Goal: Answer question/provide support

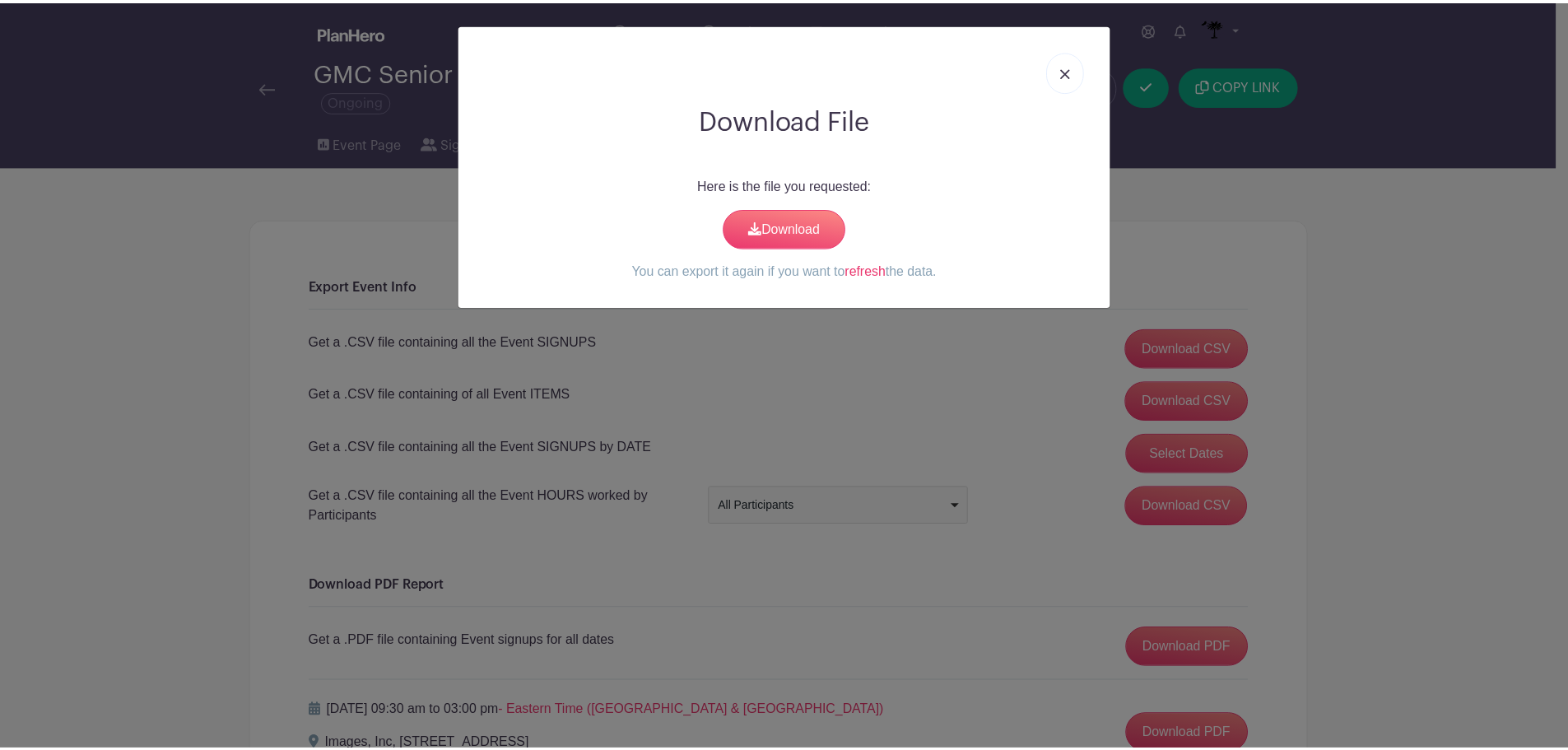
scroll to position [180, 0]
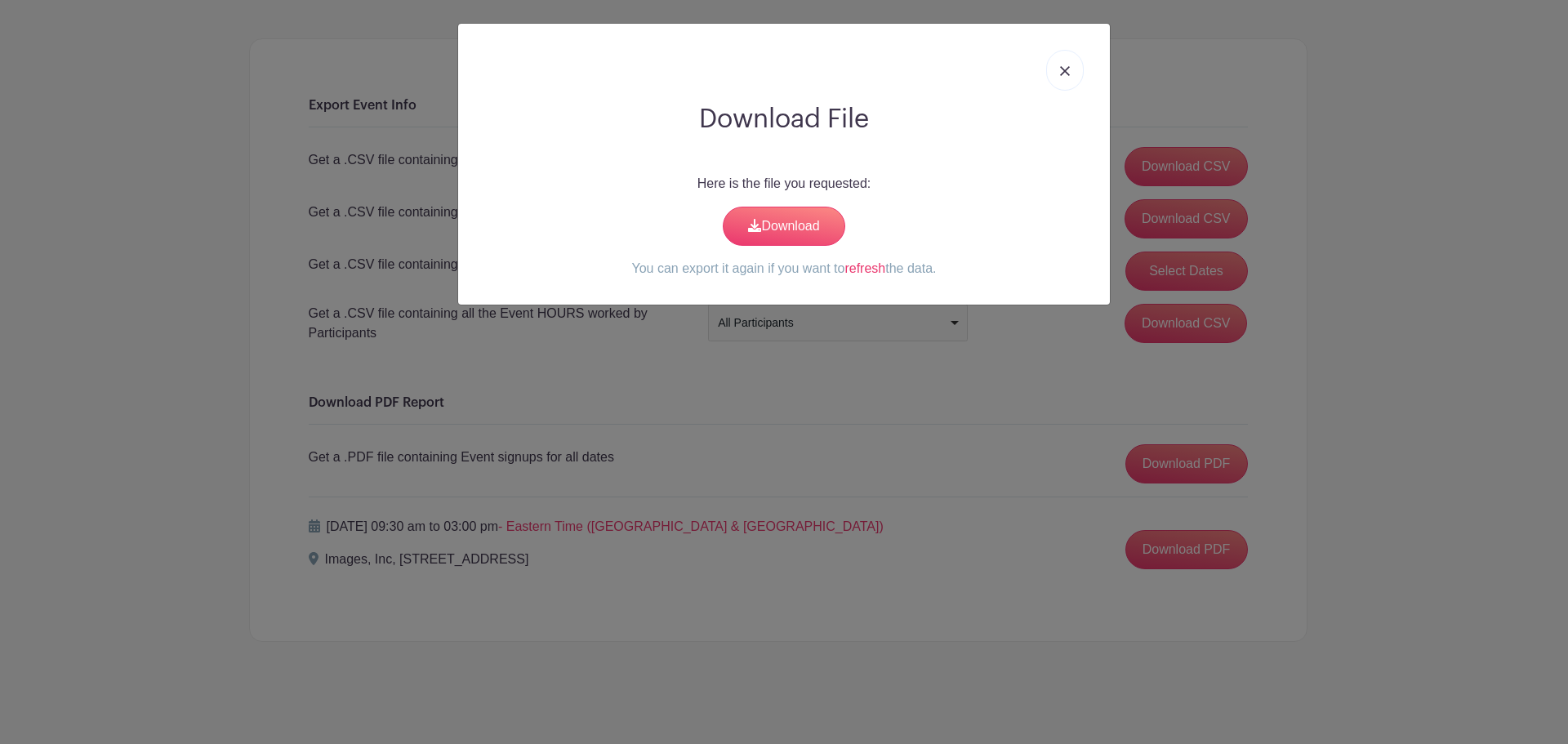
click at [1067, 63] on link at bounding box center [1065, 70] width 38 height 41
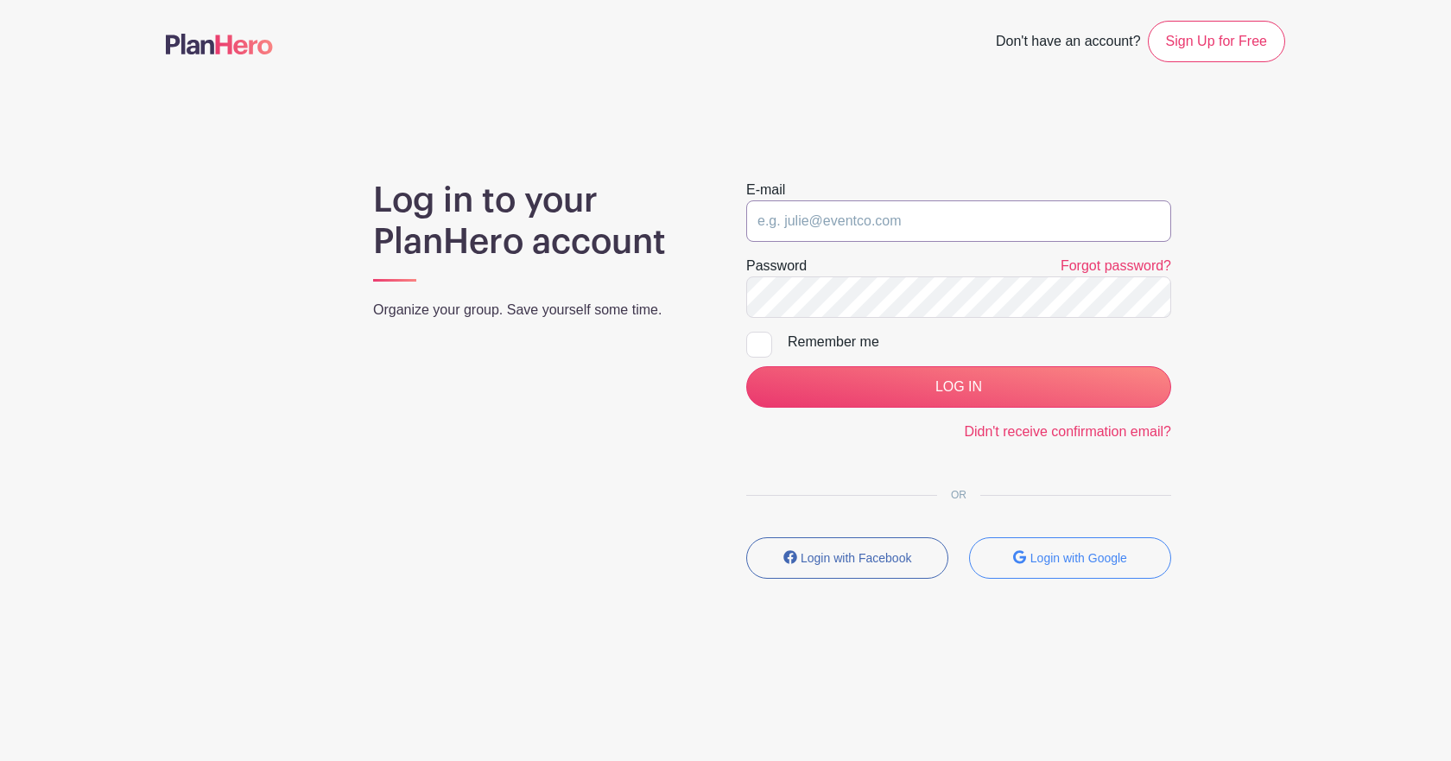
click at [916, 233] on input "email" at bounding box center [958, 220] width 425 height 41
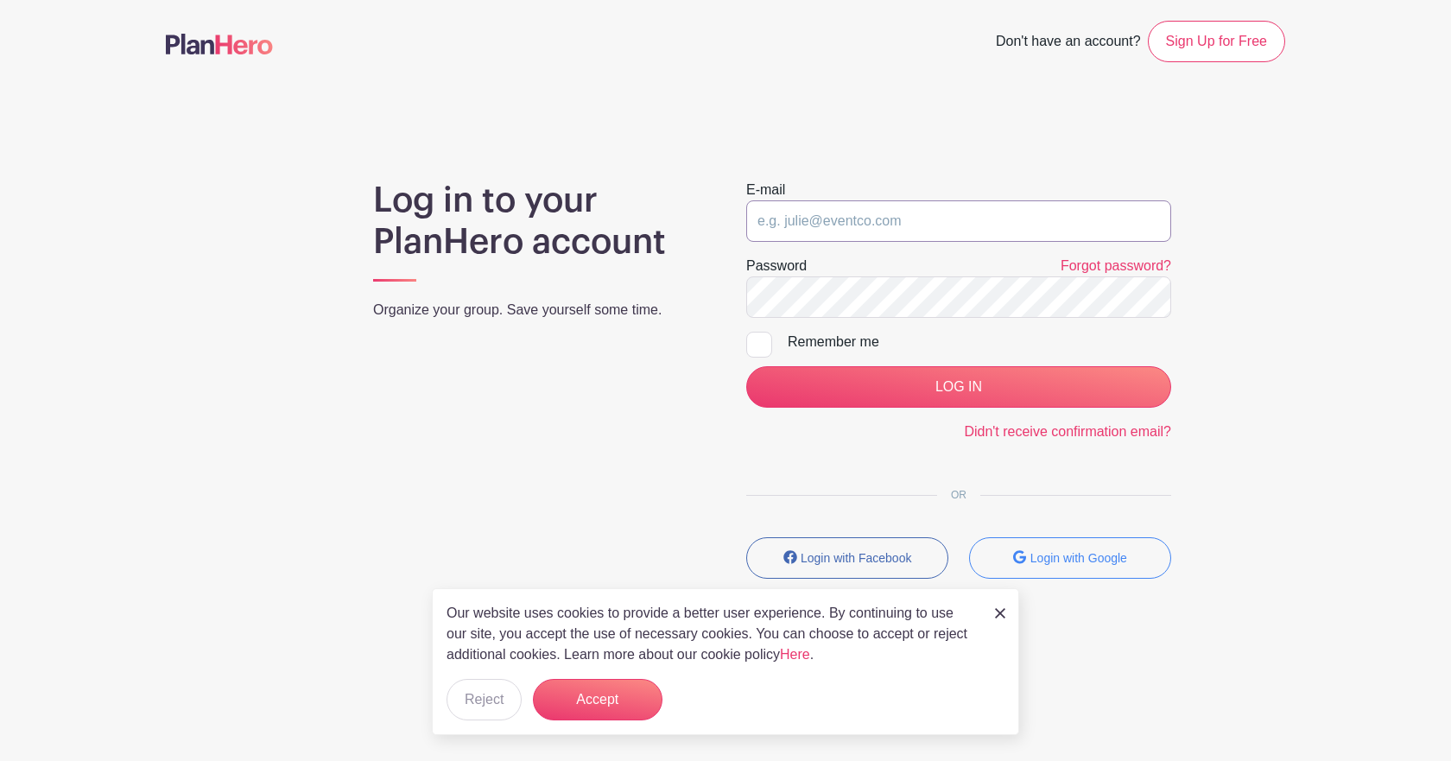
type input "saycheeze@images-sc.com"
click at [946, 365] on form "E-mail saycheeze@images-sc.com Password Forgot password? Remember me LOG IN Did…" at bounding box center [958, 311] width 425 height 263
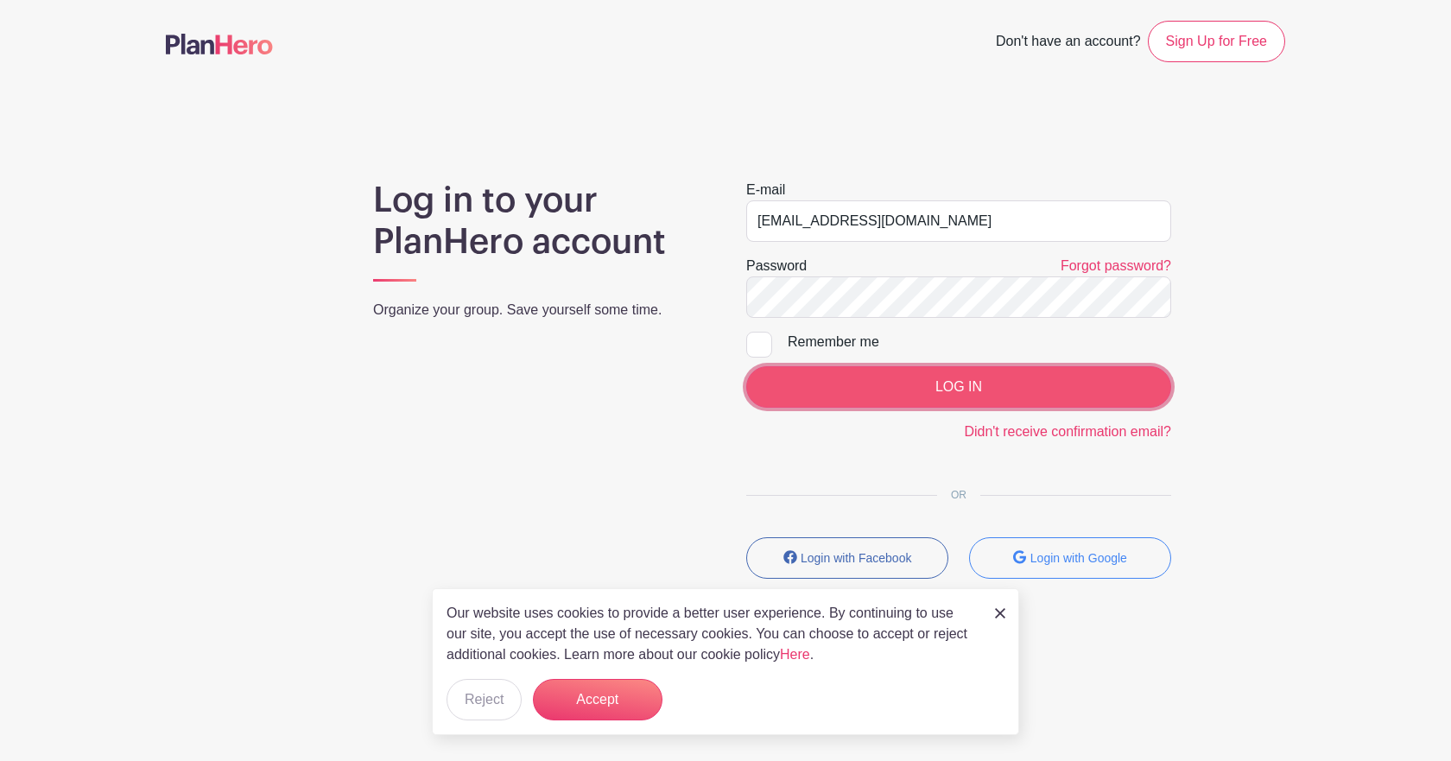
click at [943, 390] on input "LOG IN" at bounding box center [958, 386] width 425 height 41
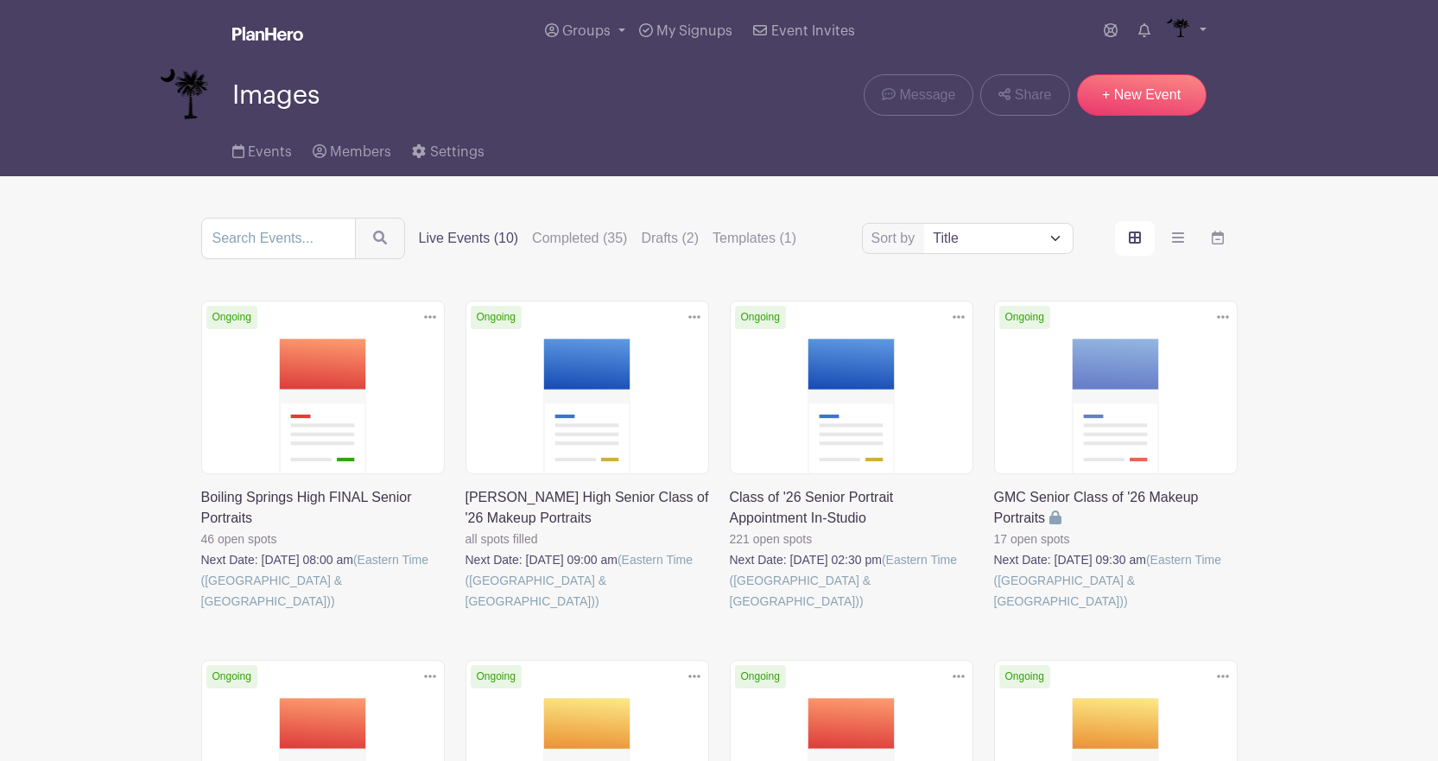
click at [730, 612] on link at bounding box center [730, 612] width 0 height 0
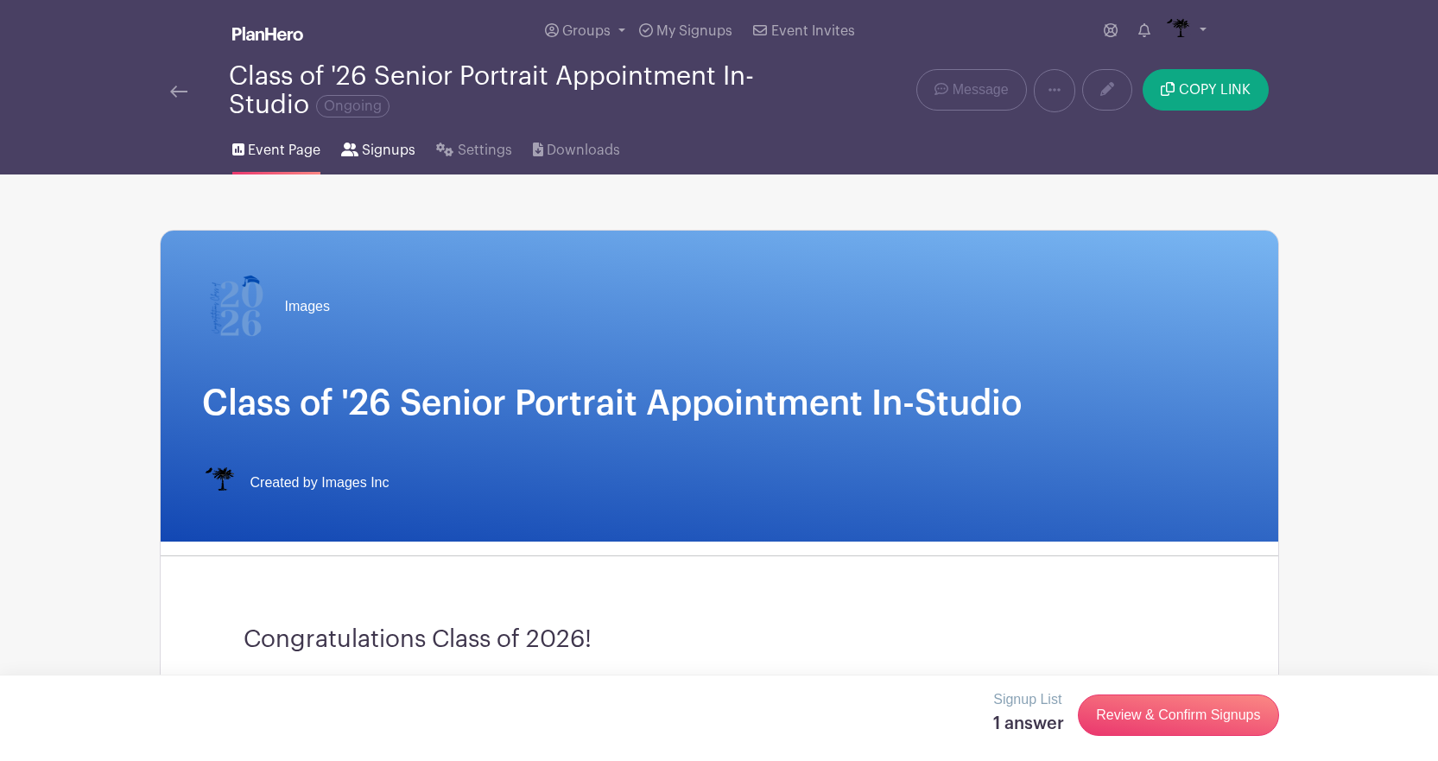
click at [388, 140] on span "Signups" at bounding box center [389, 150] width 54 height 21
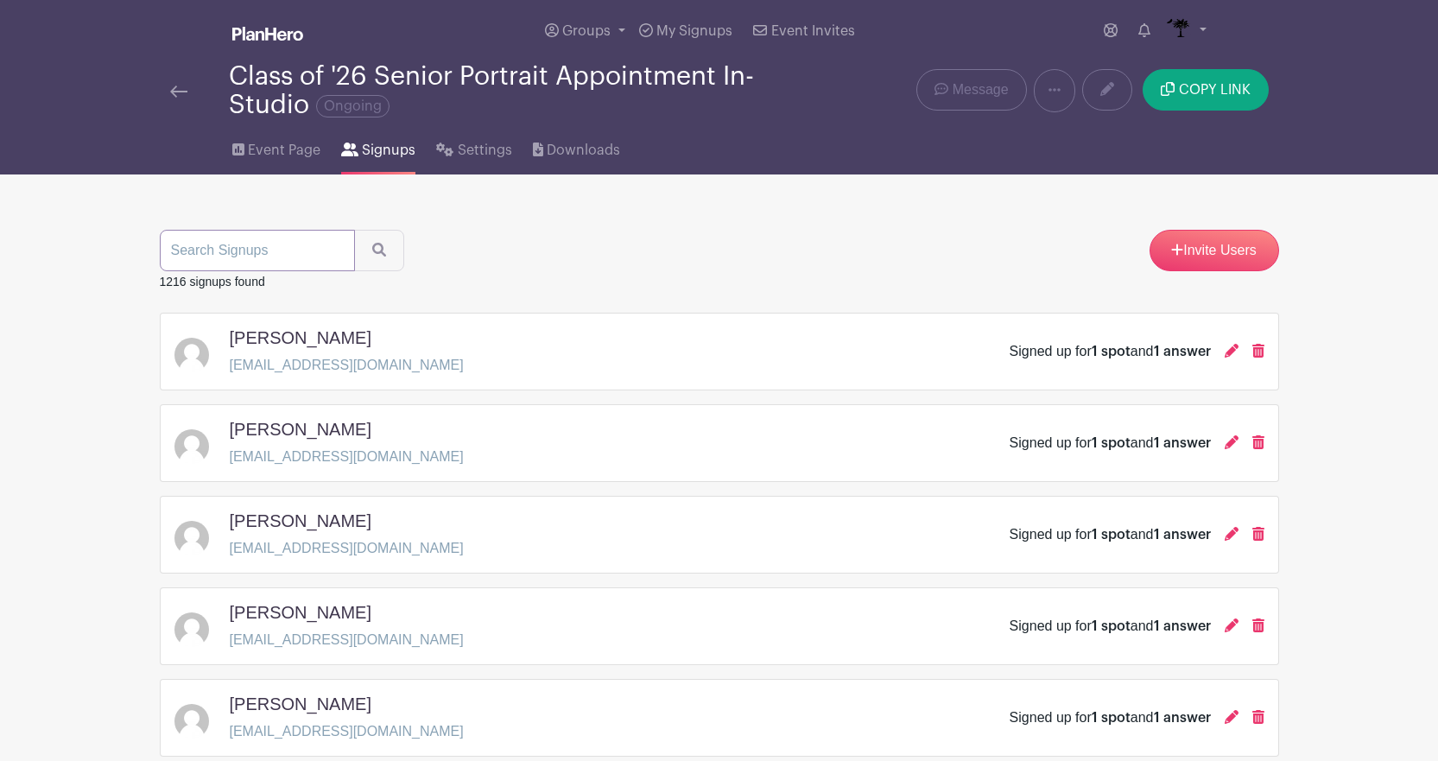
click at [313, 251] on input "search" at bounding box center [257, 250] width 195 height 41
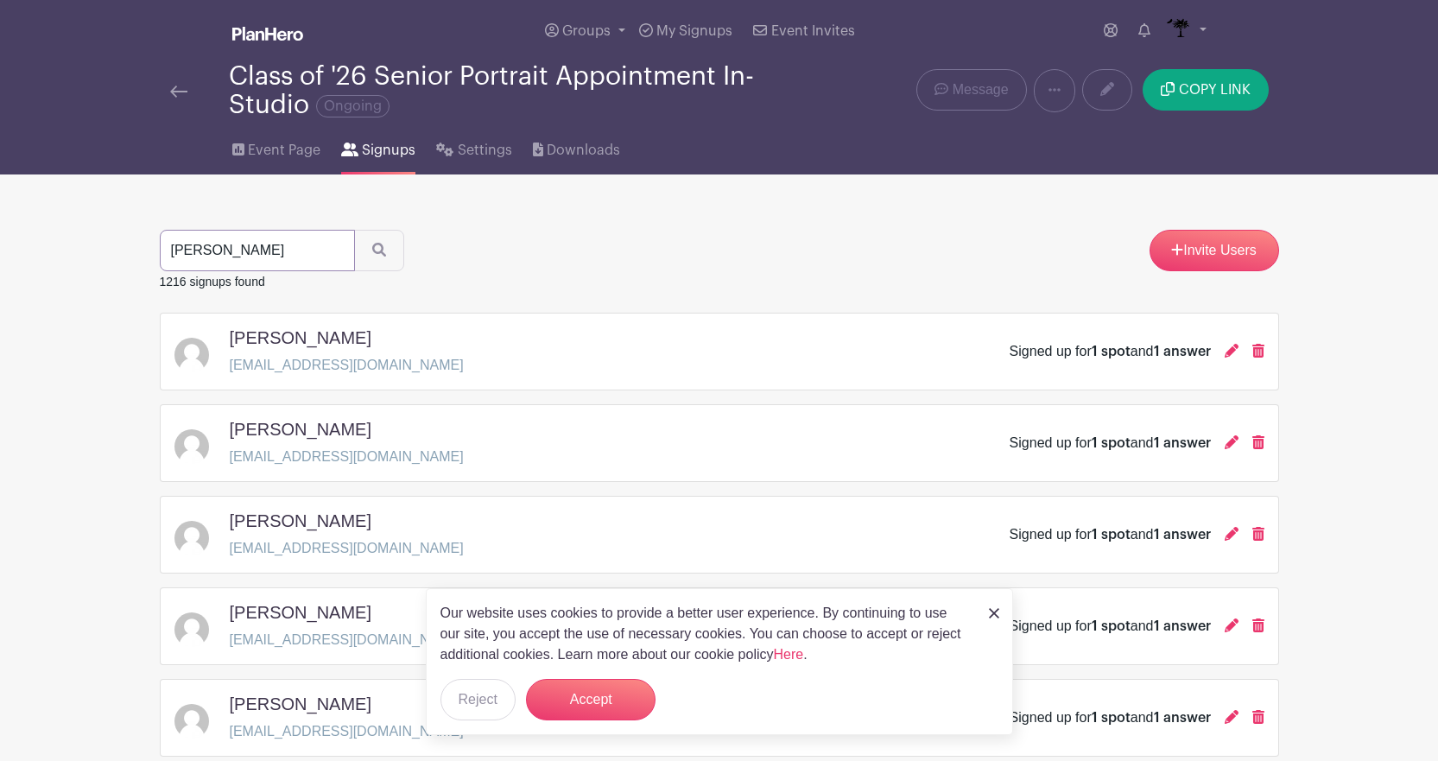
type input "[PERSON_NAME]"
click at [354, 230] on button "submit" at bounding box center [379, 250] width 50 height 41
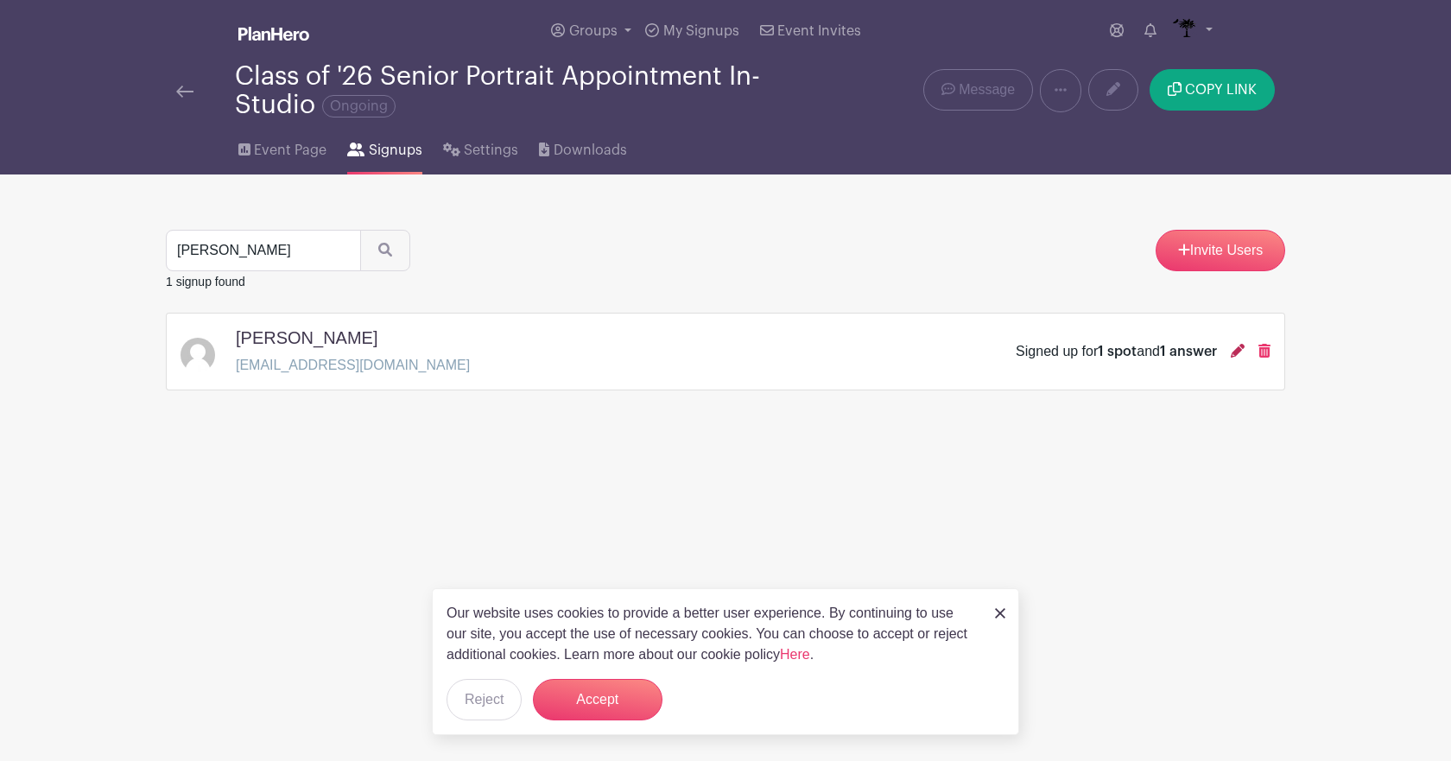
click at [1232, 349] on icon at bounding box center [1238, 351] width 14 height 14
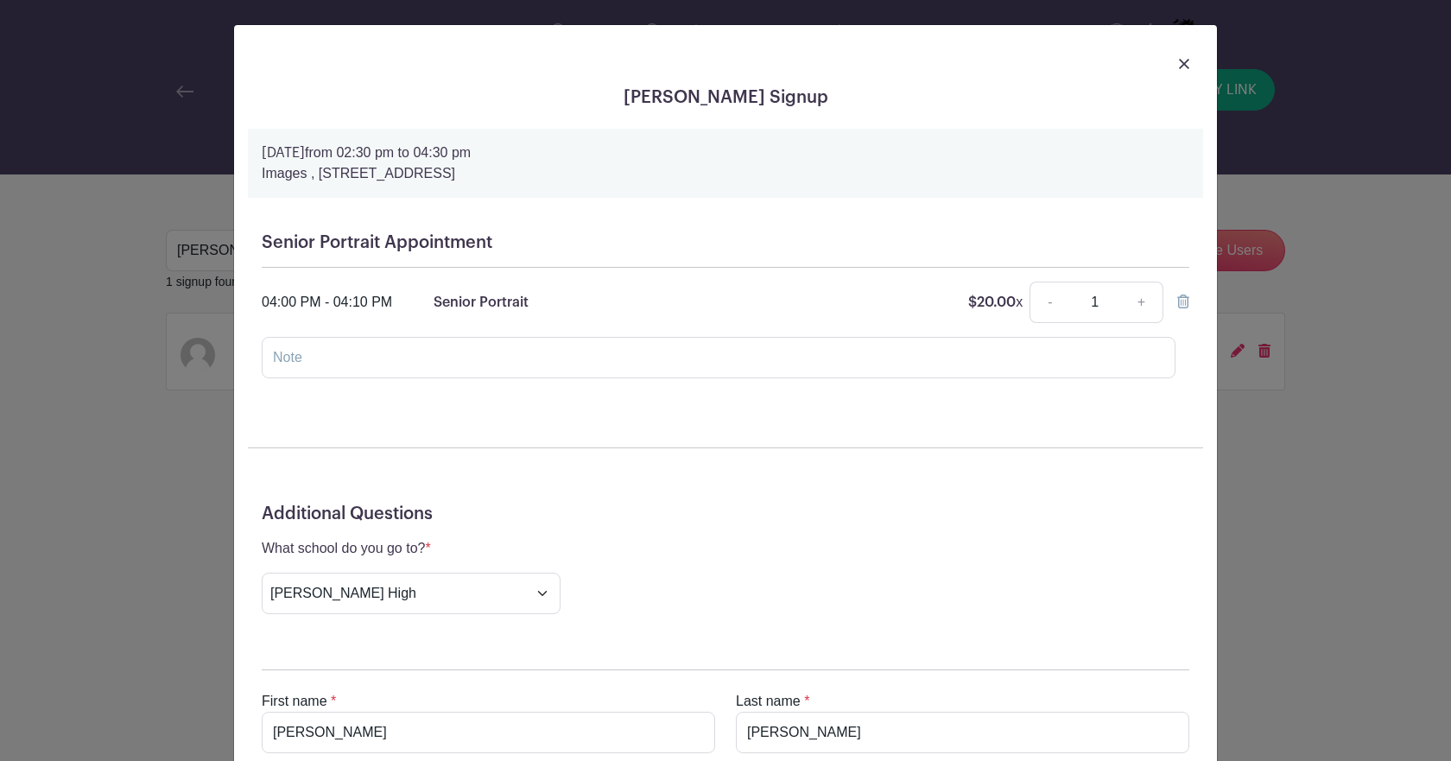
click at [1179, 65] on img at bounding box center [1184, 64] width 10 height 10
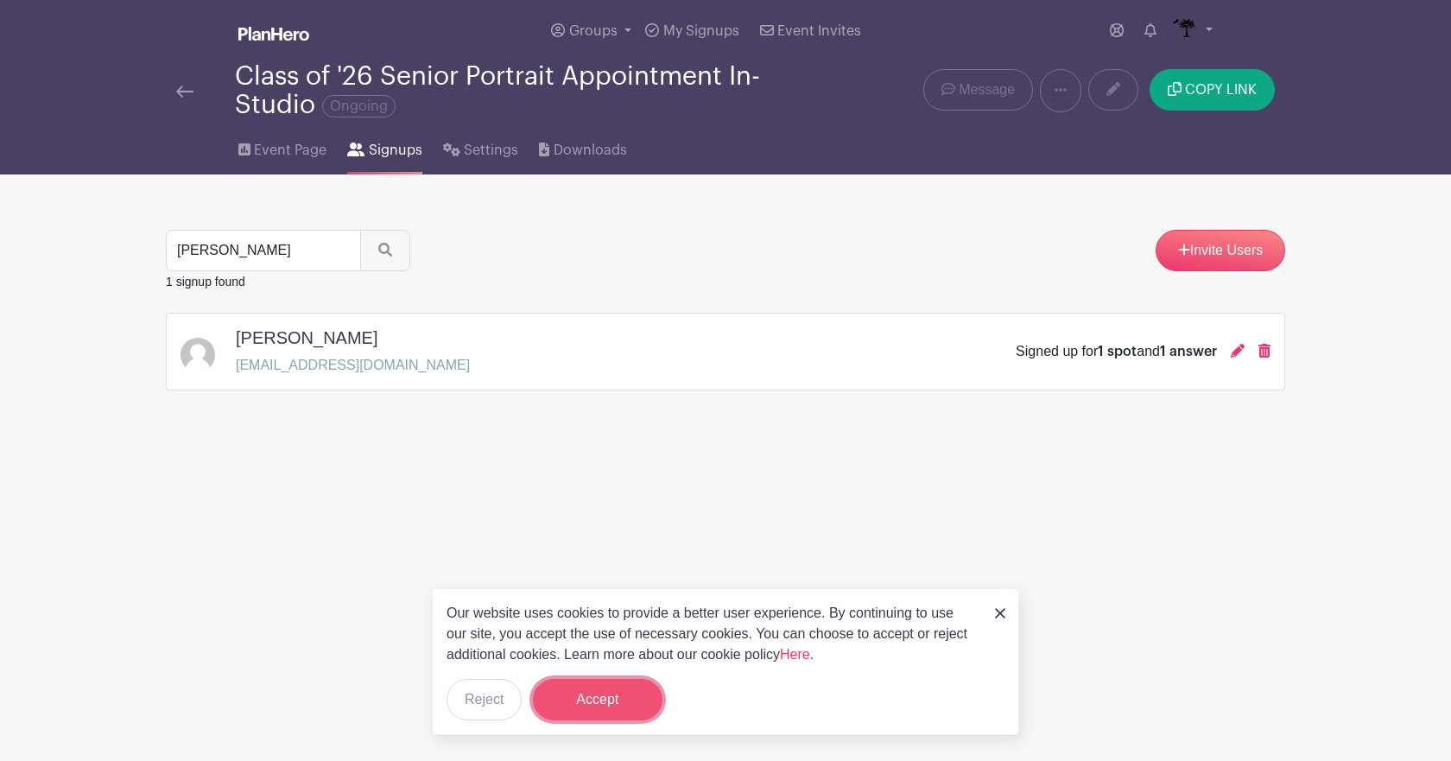
click at [591, 691] on button "Accept" at bounding box center [598, 699] width 130 height 41
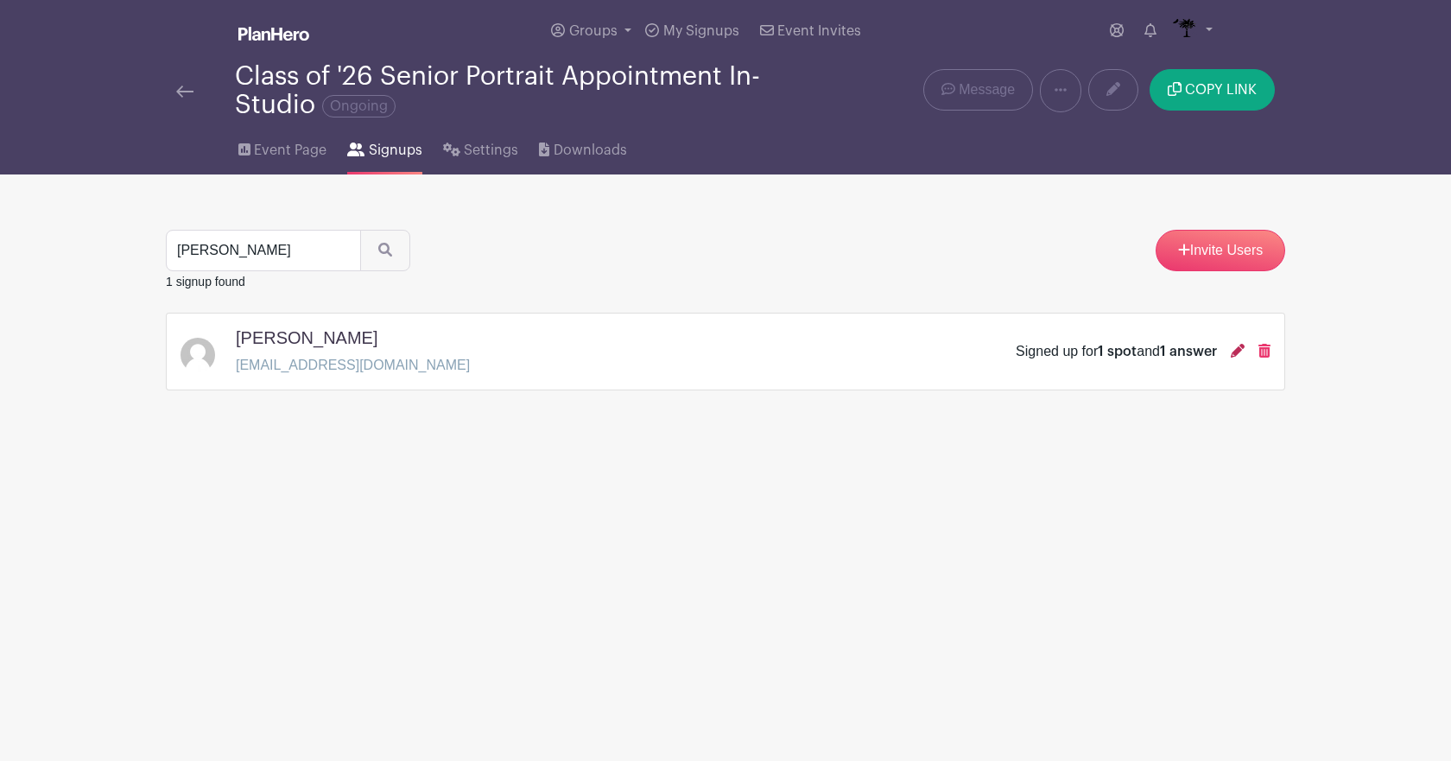
click at [1235, 345] on icon at bounding box center [1238, 351] width 14 height 14
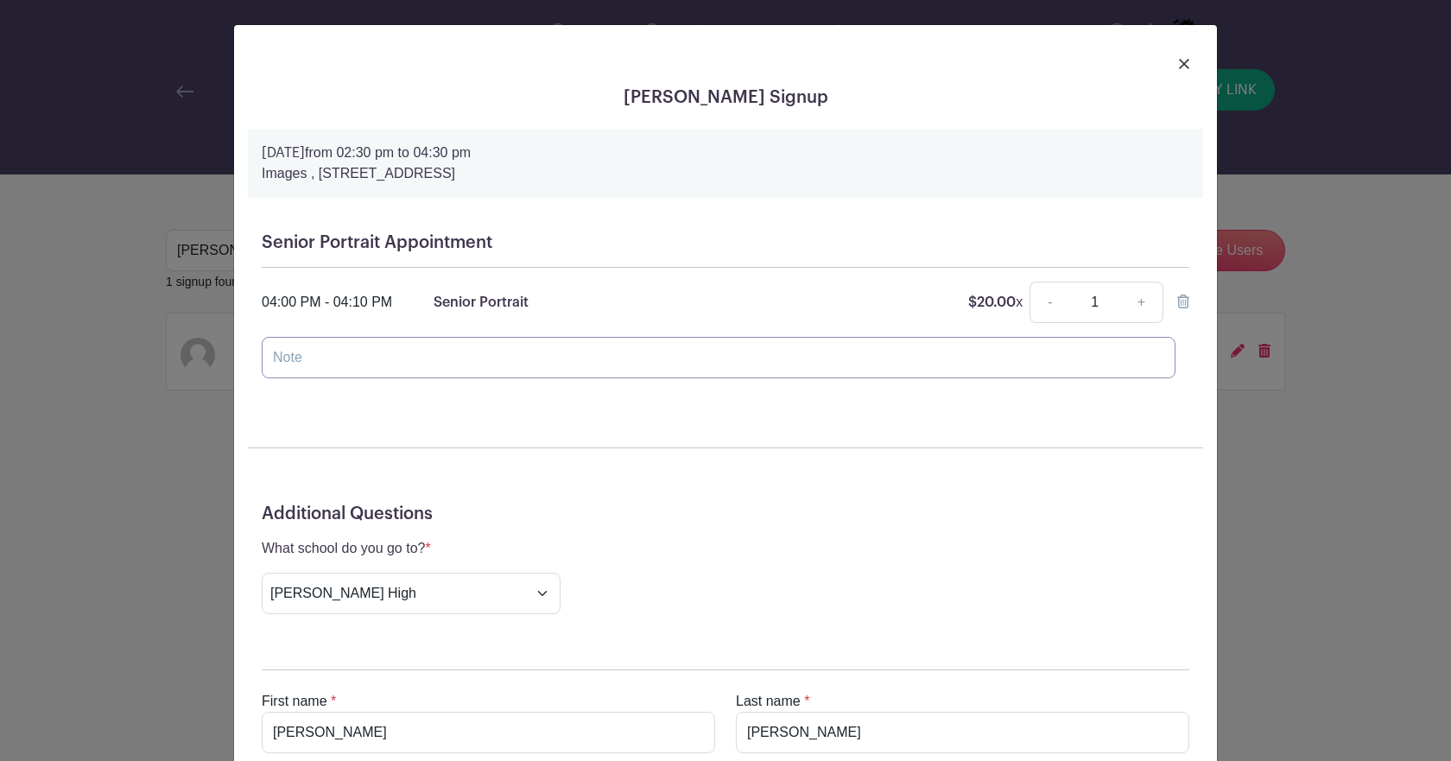
click at [564, 357] on input "text" at bounding box center [719, 357] width 914 height 41
type input "a"
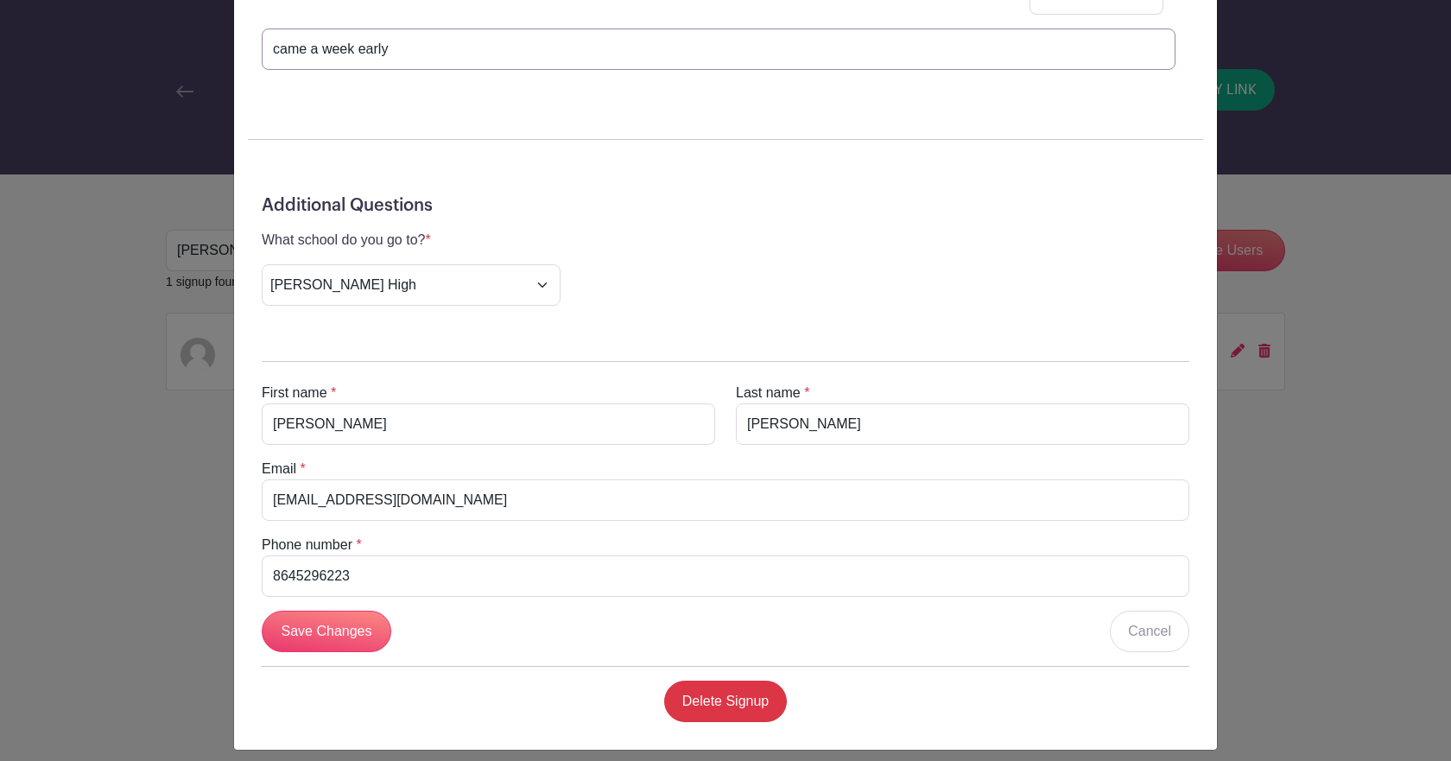
scroll to position [322, 0]
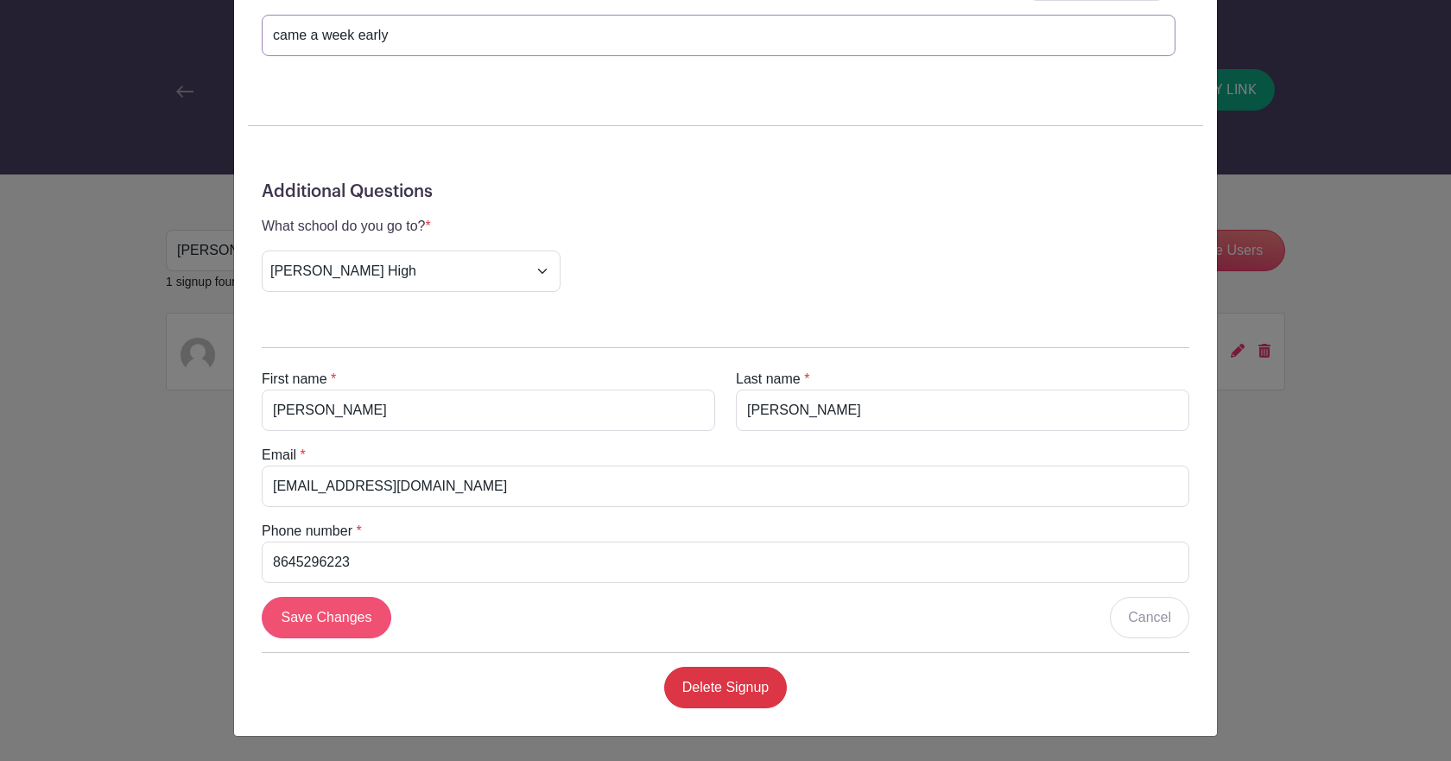
type input "came a week early"
click at [315, 611] on input "Save Changes" at bounding box center [327, 617] width 130 height 41
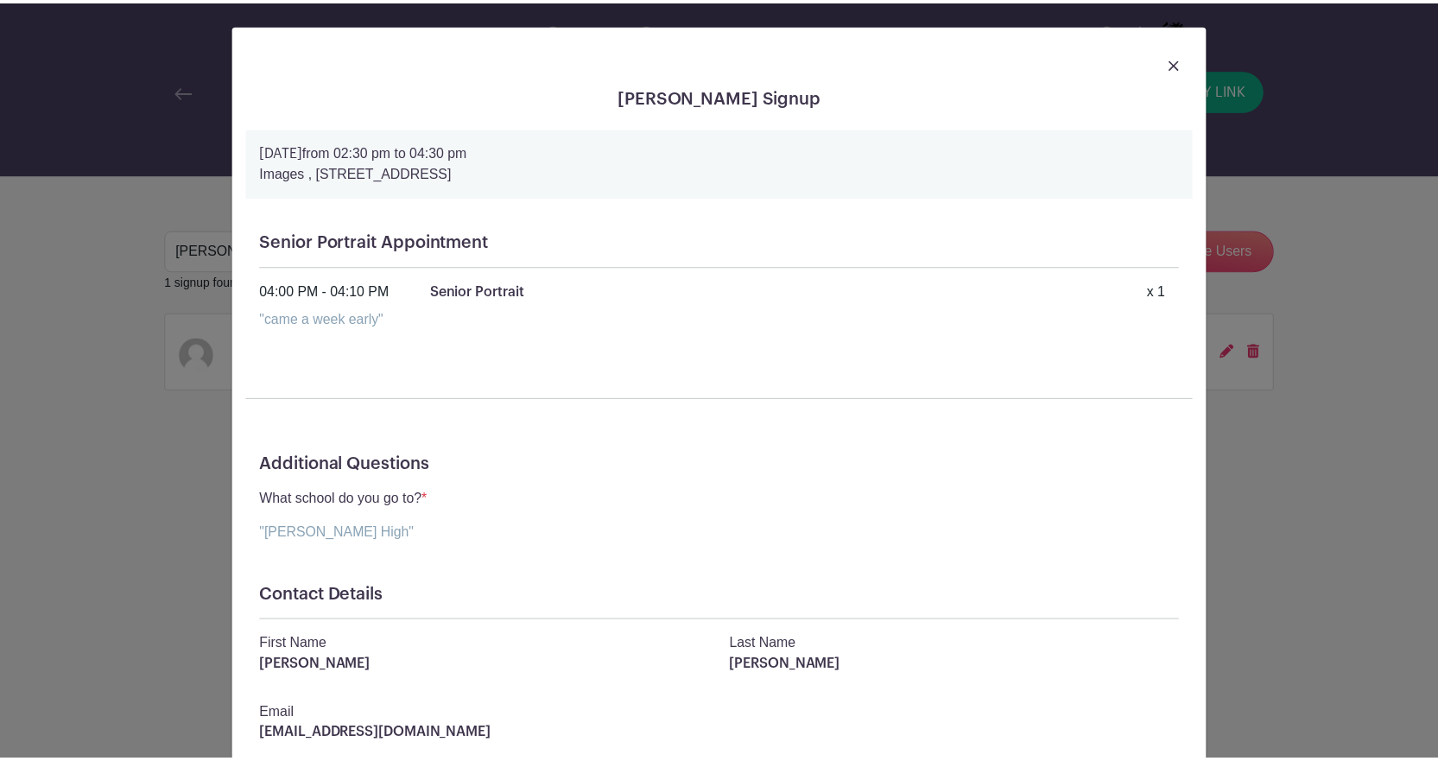
scroll to position [0, 0]
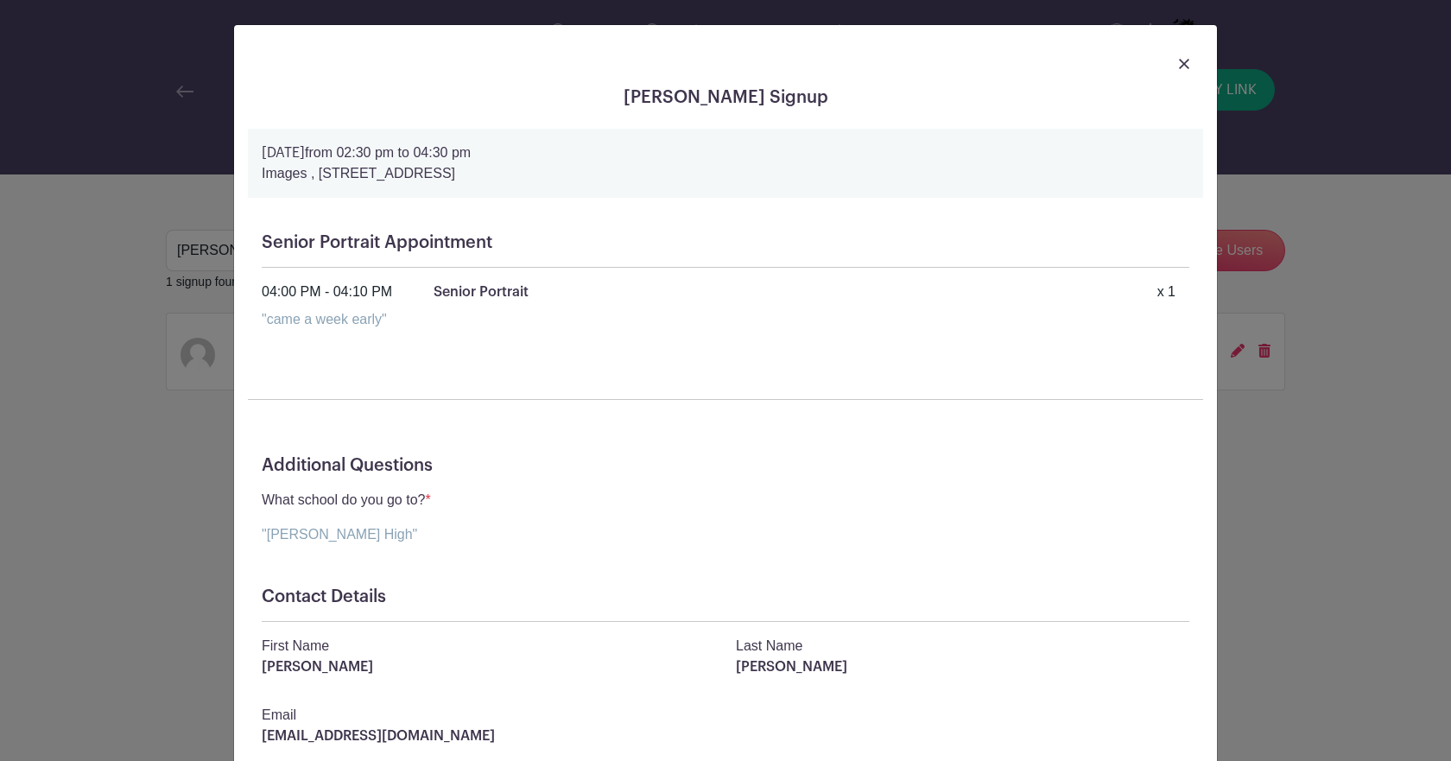
click at [1179, 65] on img at bounding box center [1184, 64] width 10 height 10
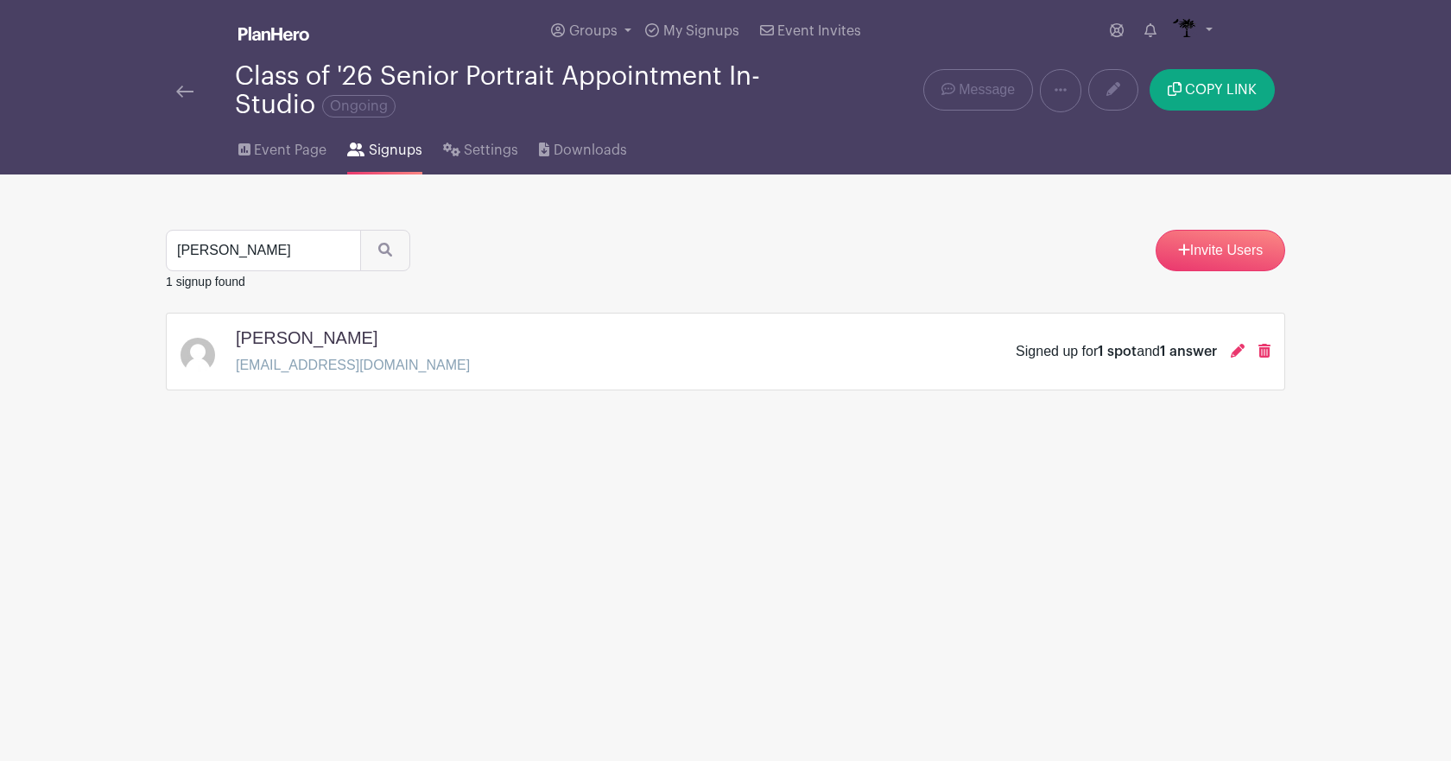
click at [204, 95] on div at bounding box center [205, 90] width 59 height 21
click at [189, 95] on img at bounding box center [184, 92] width 17 height 12
